Goal: Task Accomplishment & Management: Complete application form

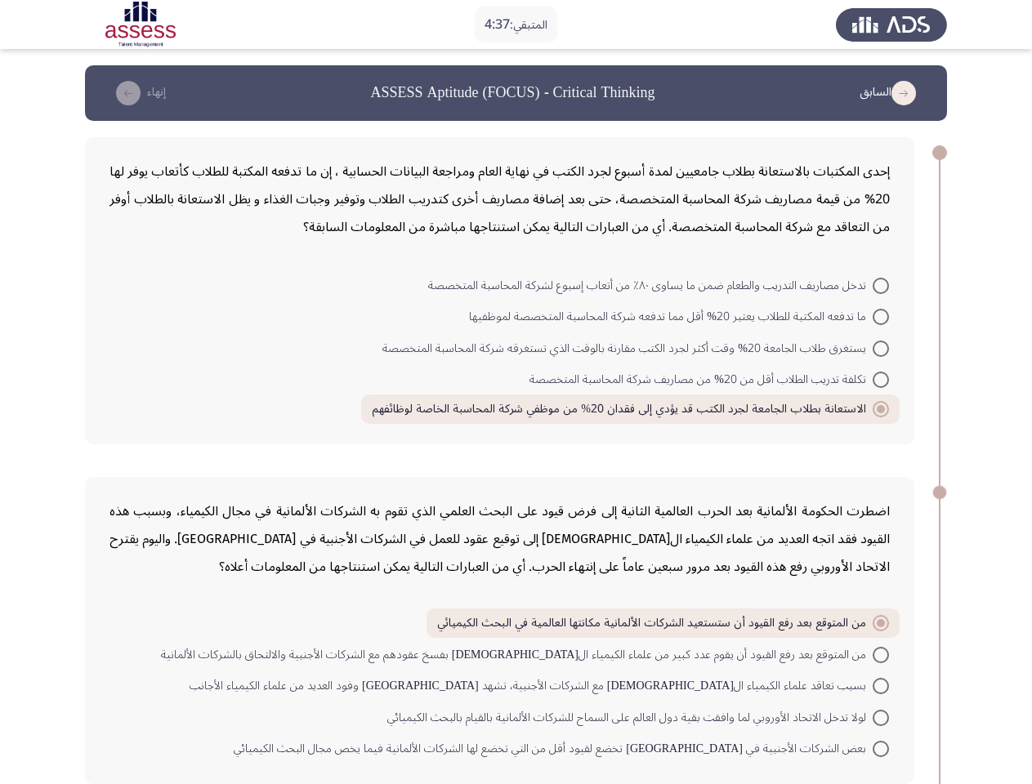
click at [515, 425] on div "إحدى المكتبات بالاستعانة بطلاب جامعيين لمدة أسبوع لجرد الكتب في نهاية العام ومر…" at bounding box center [499, 290] width 829 height 307
click at [890, 93] on button "السابق" at bounding box center [891, 93] width 73 height 26
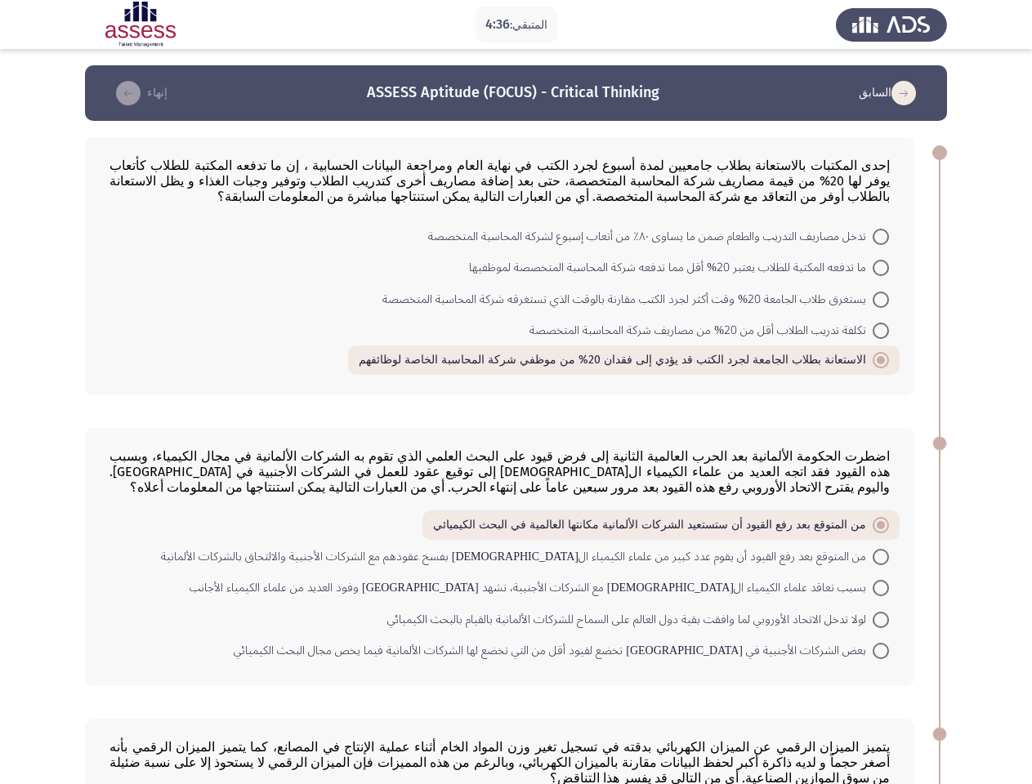
click at [140, 93] on icon "check the missing" at bounding box center [128, 93] width 25 height 25
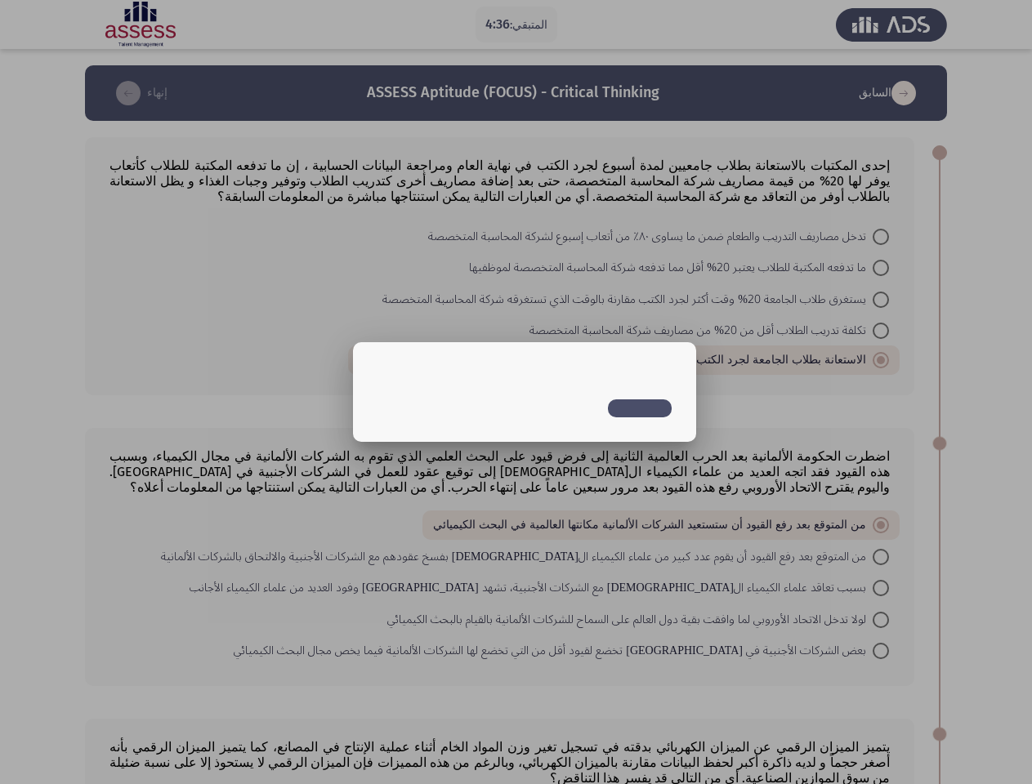
click at [660, 286] on div at bounding box center [516, 392] width 1032 height 784
click at [682, 317] on div at bounding box center [516, 392] width 1032 height 784
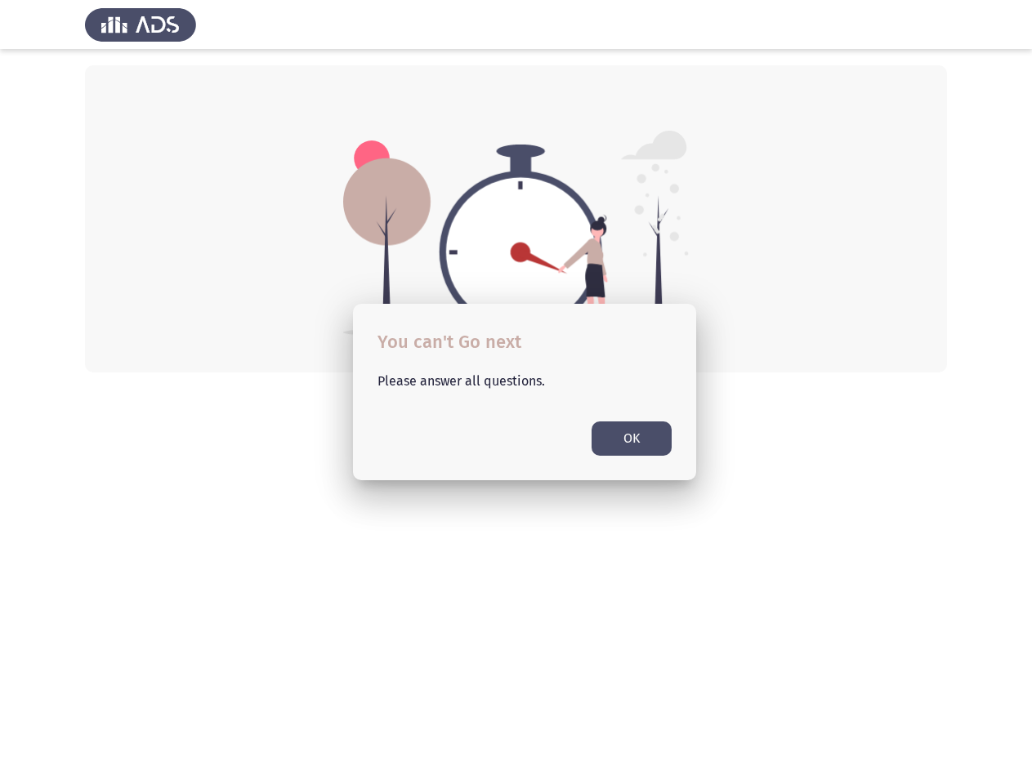
click at [640, 349] on mat-dialog-container "You can't Go next Please answer all questions. OK" at bounding box center [524, 392] width 343 height 176
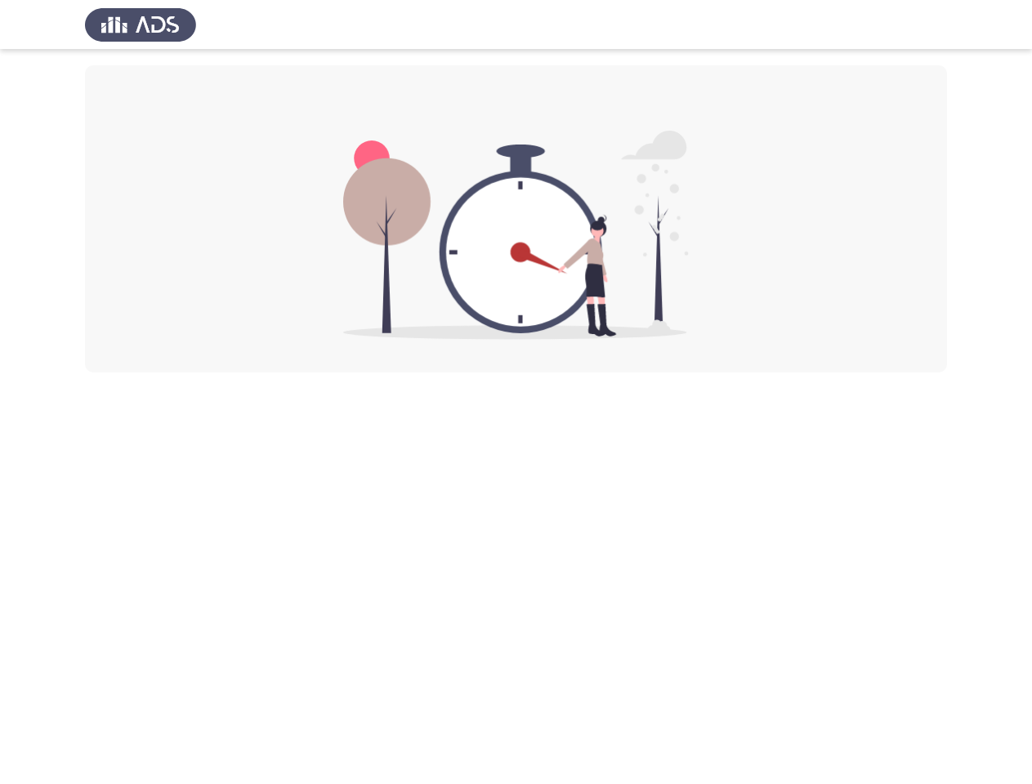
click at [710, 373] on html at bounding box center [516, 186] width 1032 height 373
click at [637, 373] on html at bounding box center [516, 186] width 1032 height 373
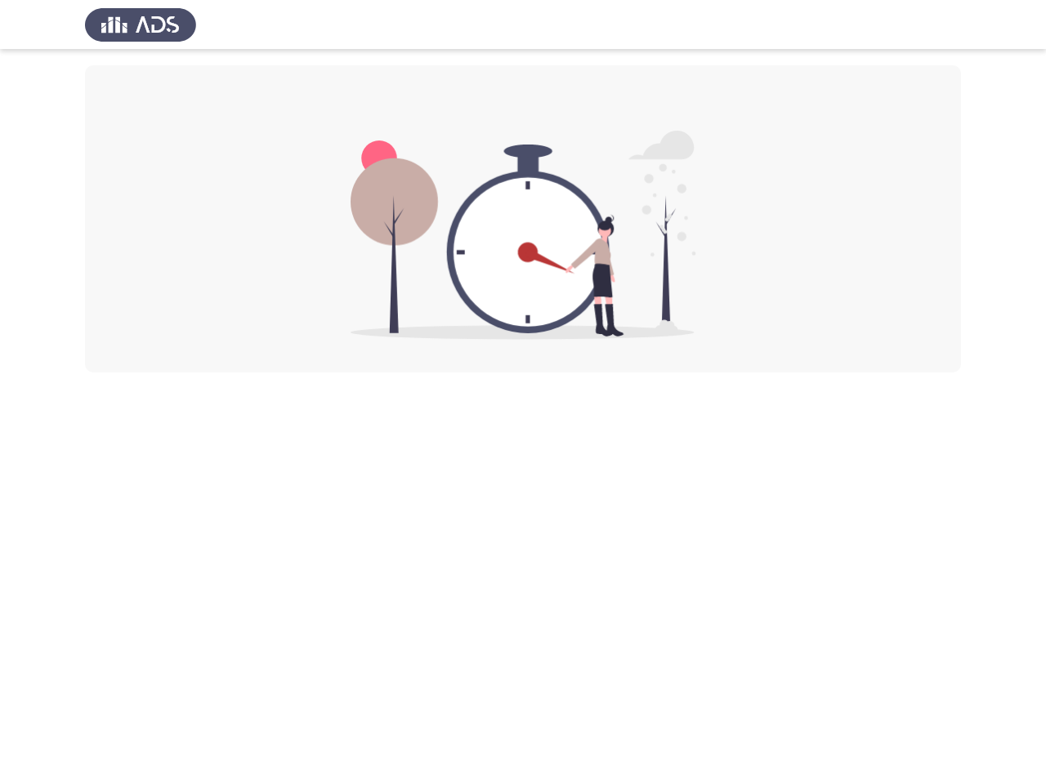
click at [666, 373] on html at bounding box center [523, 186] width 1046 height 373
click at [584, 373] on html at bounding box center [523, 186] width 1046 height 373
